Goal: Information Seeking & Learning: Learn about a topic

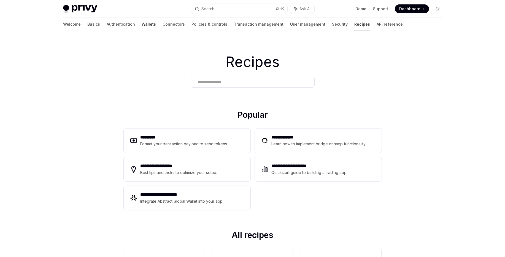
click at [142, 27] on link "Wallets" at bounding box center [149, 24] width 14 height 13
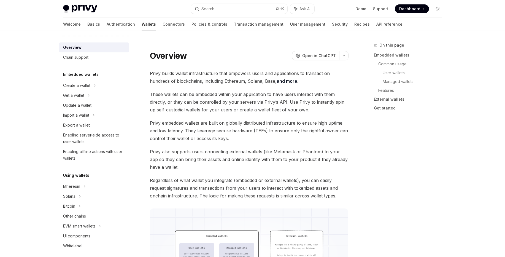
type textarea "*"
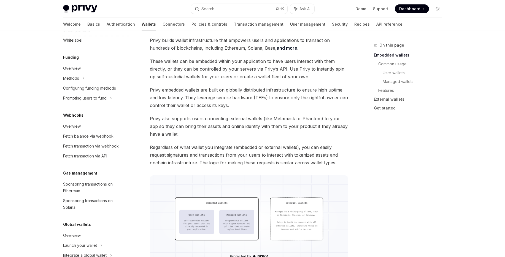
scroll to position [220, 0]
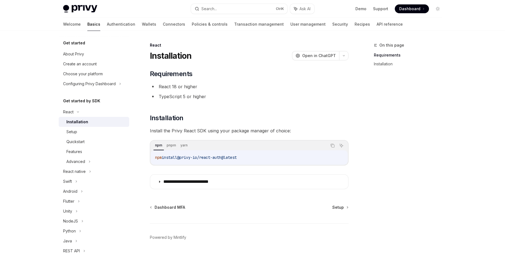
scroll to position [14, 0]
